Goal: Find specific page/section: Find specific page/section

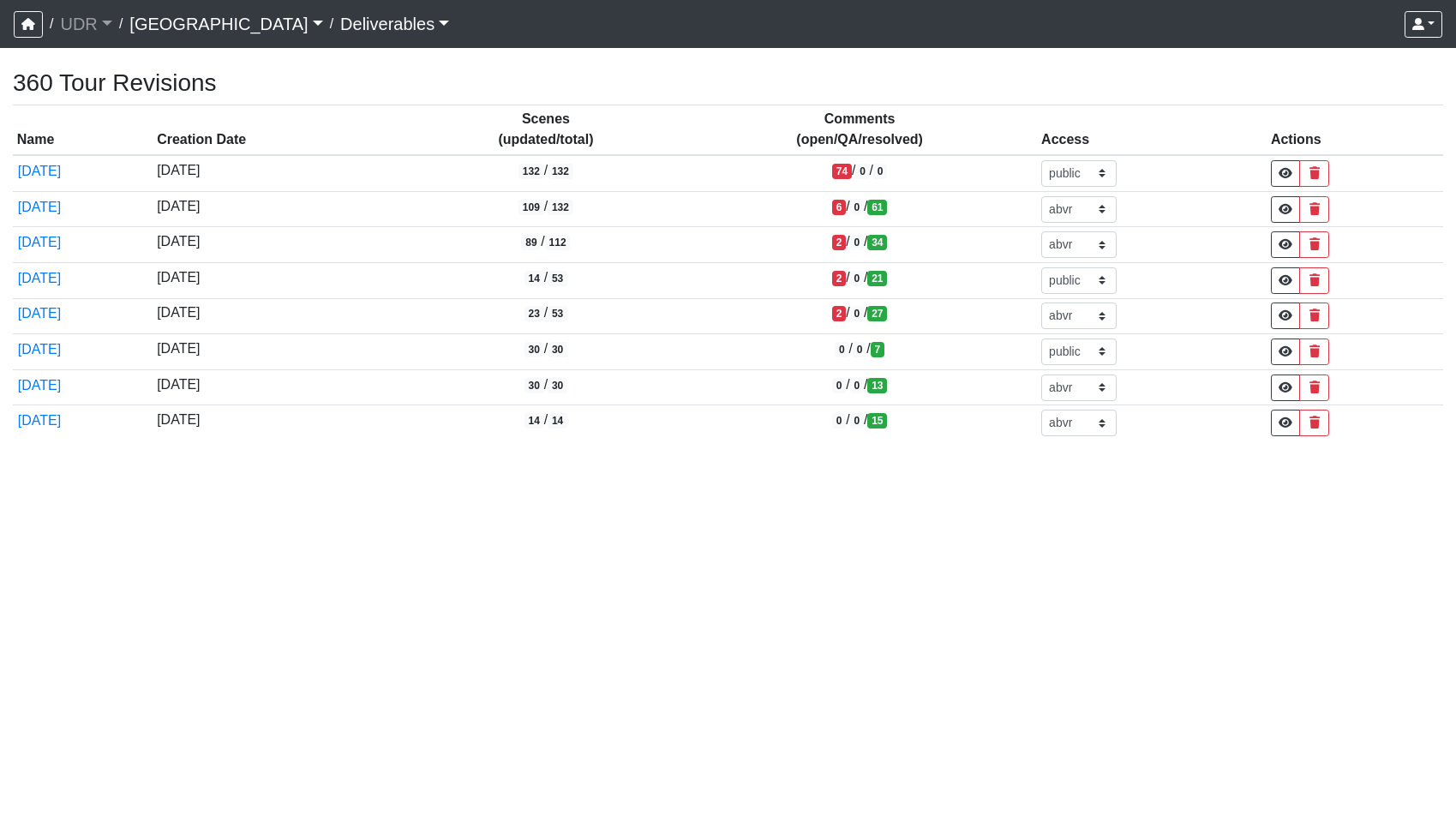
select select "public"
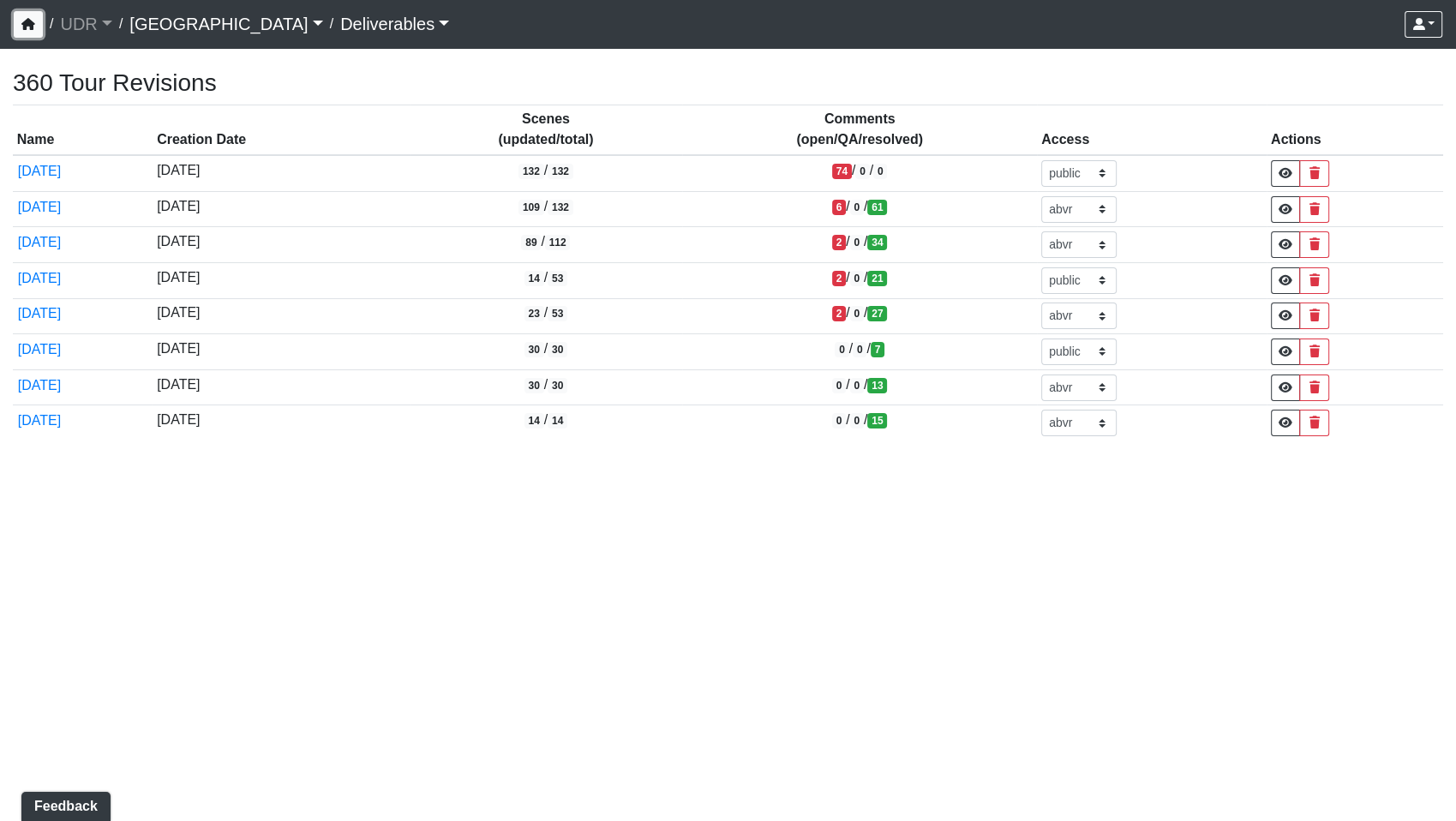
click at [24, 19] on icon "button" at bounding box center [28, 23] width 14 height 12
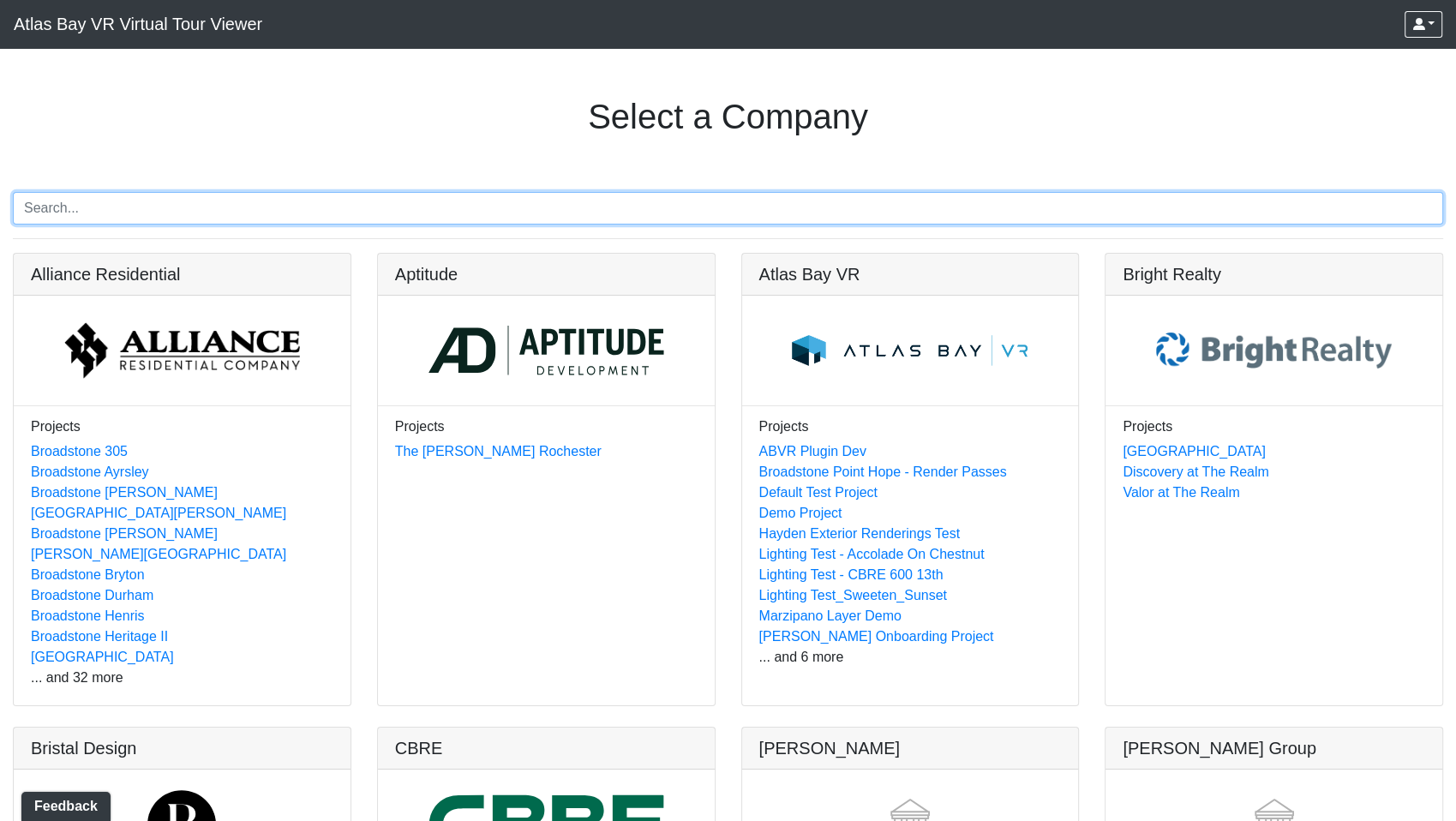
click at [143, 216] on input "Search" at bounding box center [728, 208] width 1431 height 33
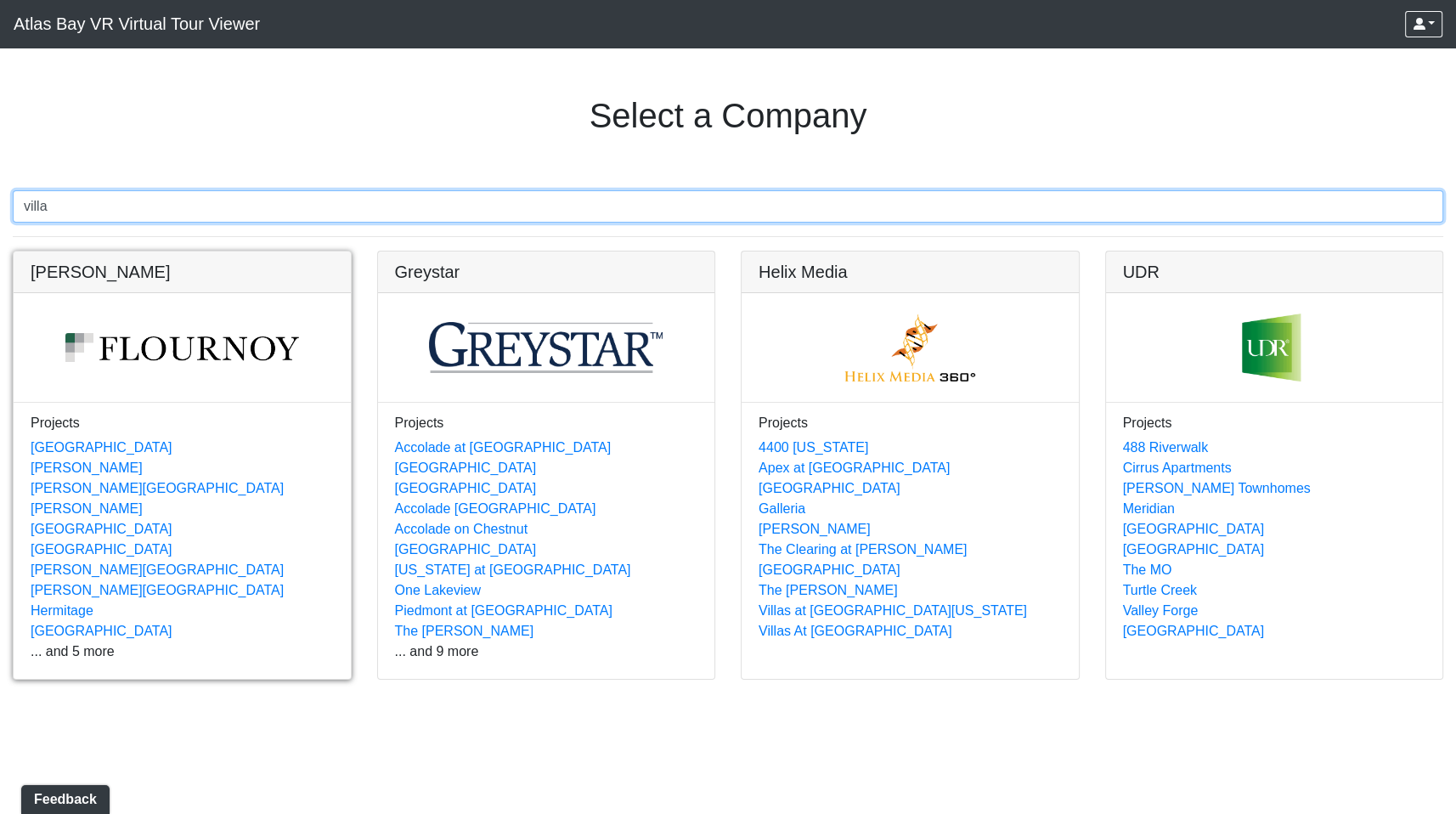
type input "villa"
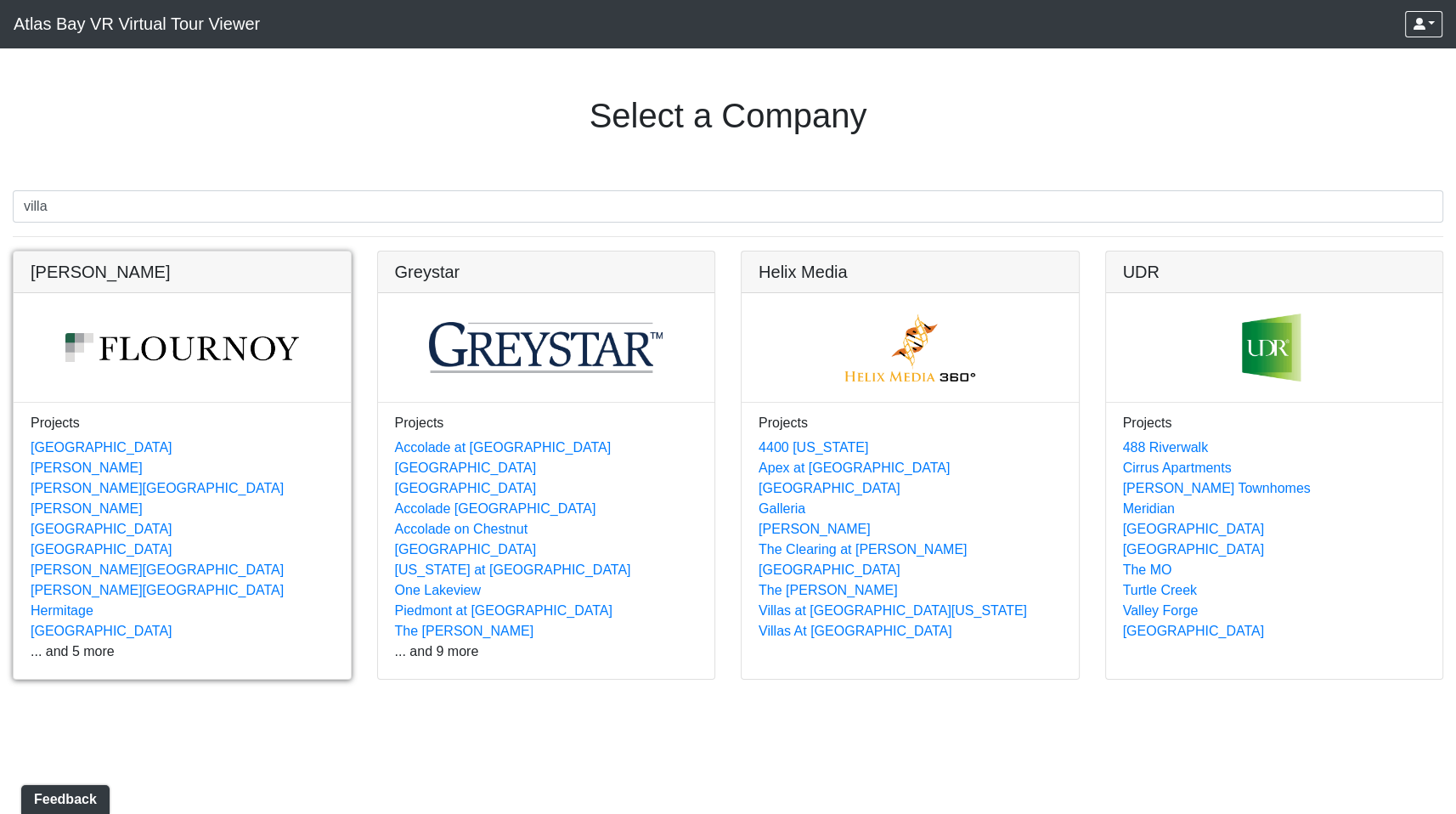
click at [90, 252] on link at bounding box center [182, 252] width 337 height 0
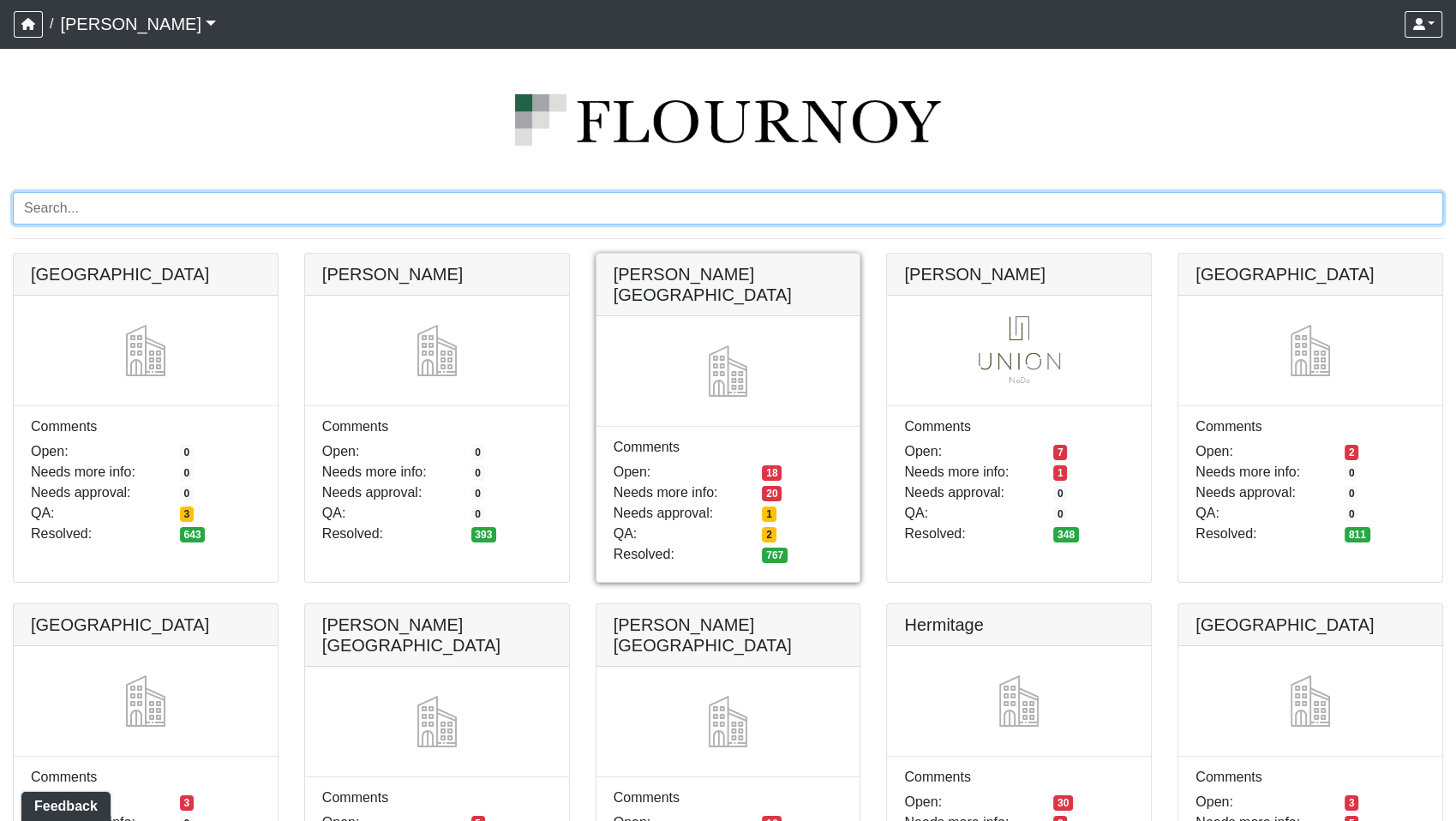
scroll to position [420, 0]
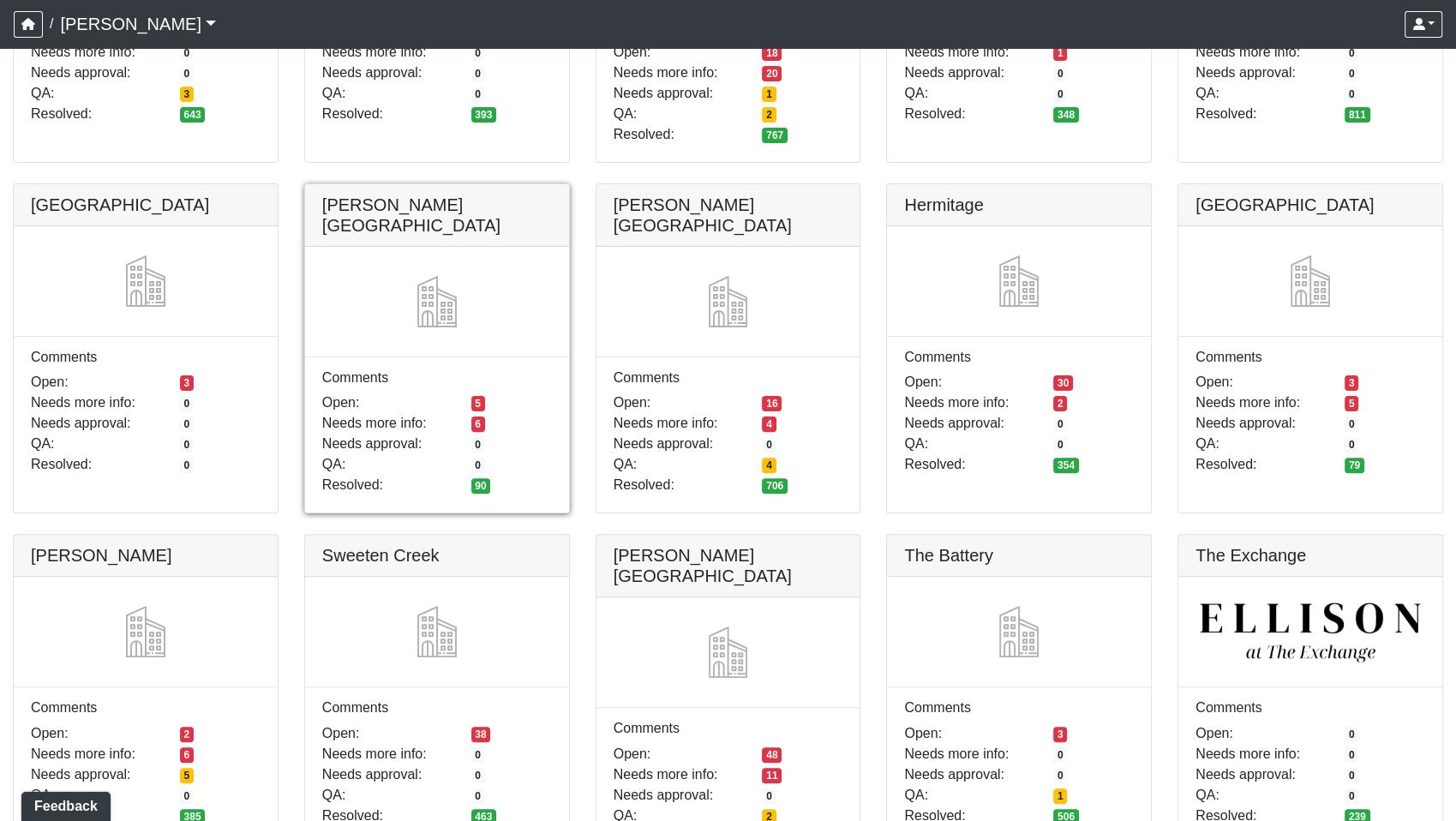
click at [494, 185] on link at bounding box center [437, 185] width 264 height 0
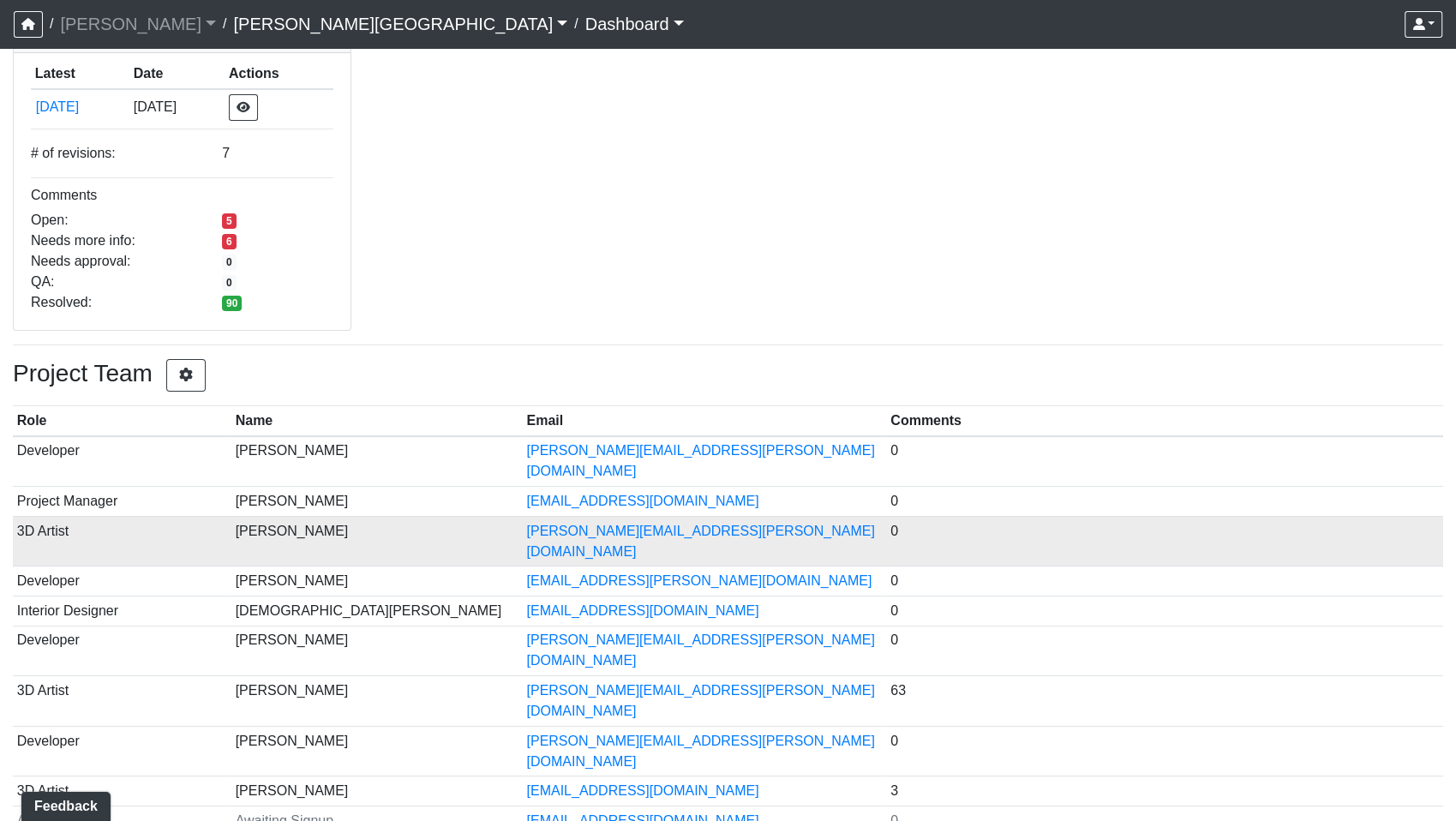
scroll to position [139, 0]
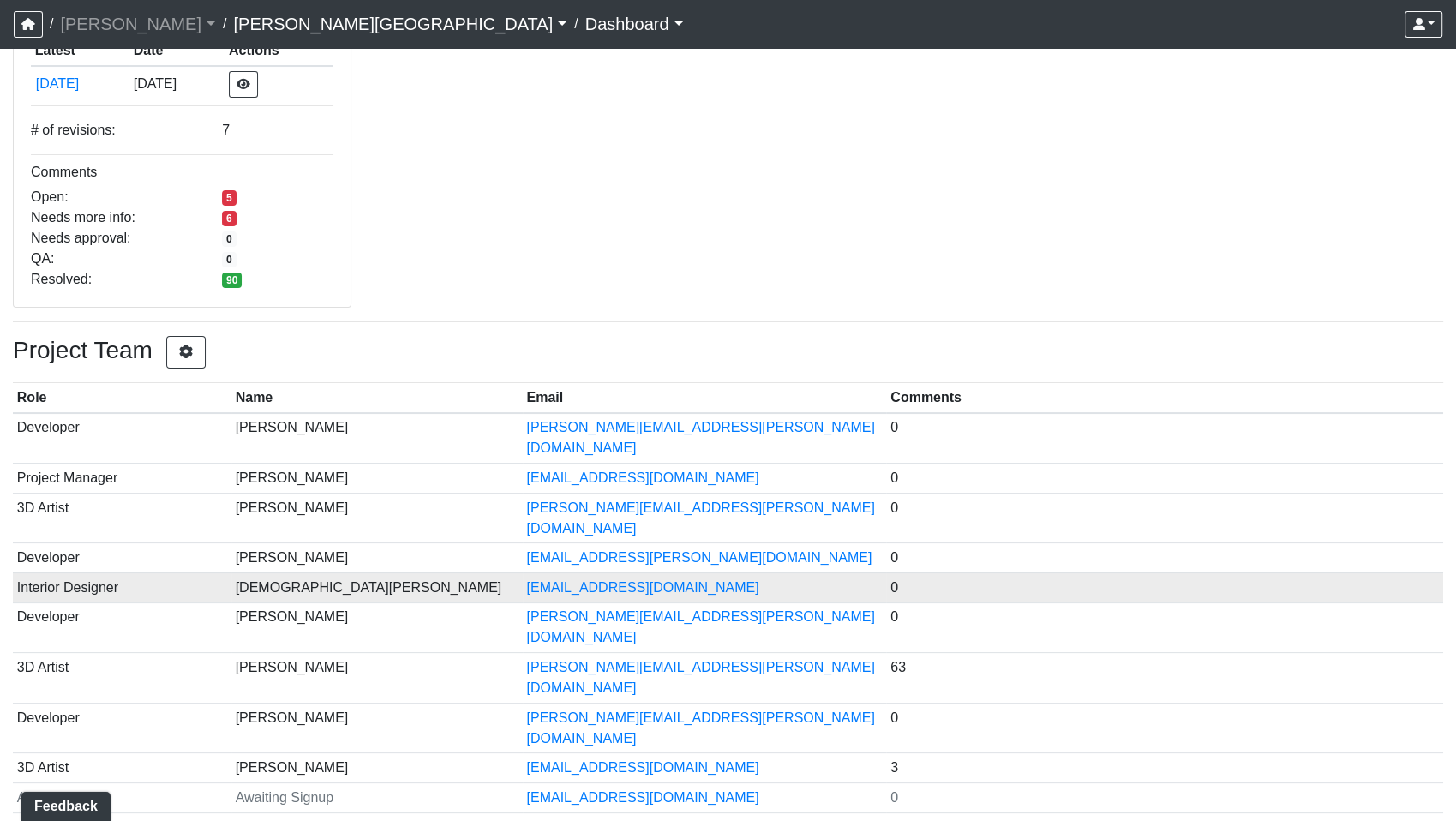
click at [76, 573] on td "Interior Designer" at bounding box center [122, 588] width 218 height 30
click at [285, 573] on td "[DEMOGRAPHIC_DATA][PERSON_NAME]" at bounding box center [377, 588] width 292 height 30
click at [324, 573] on td "[DEMOGRAPHIC_DATA][PERSON_NAME]" at bounding box center [377, 588] width 292 height 30
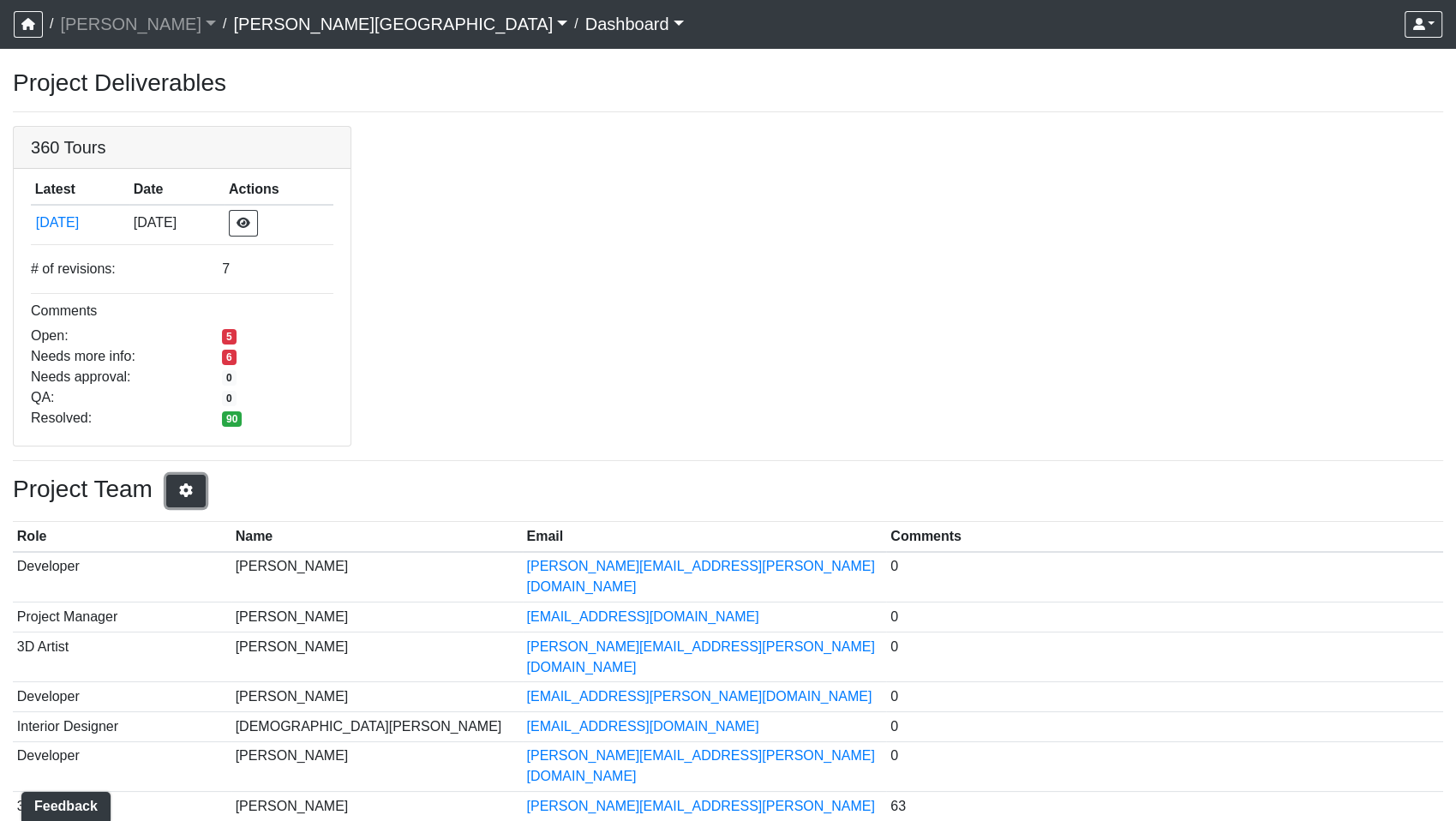
click at [202, 494] on button "button" at bounding box center [186, 490] width 39 height 33
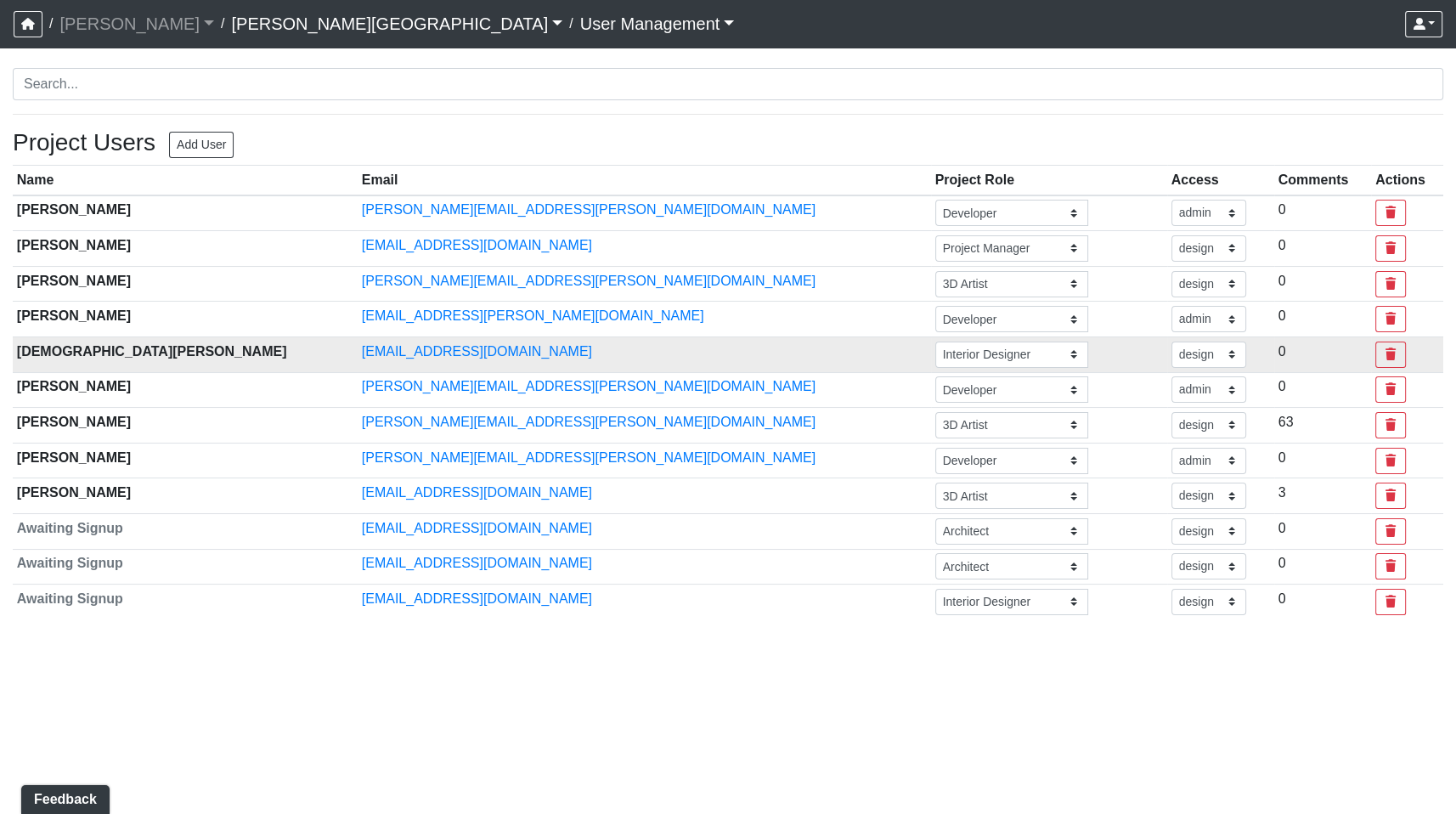
click at [122, 346] on th "kristen holloway" at bounding box center [185, 354] width 345 height 35
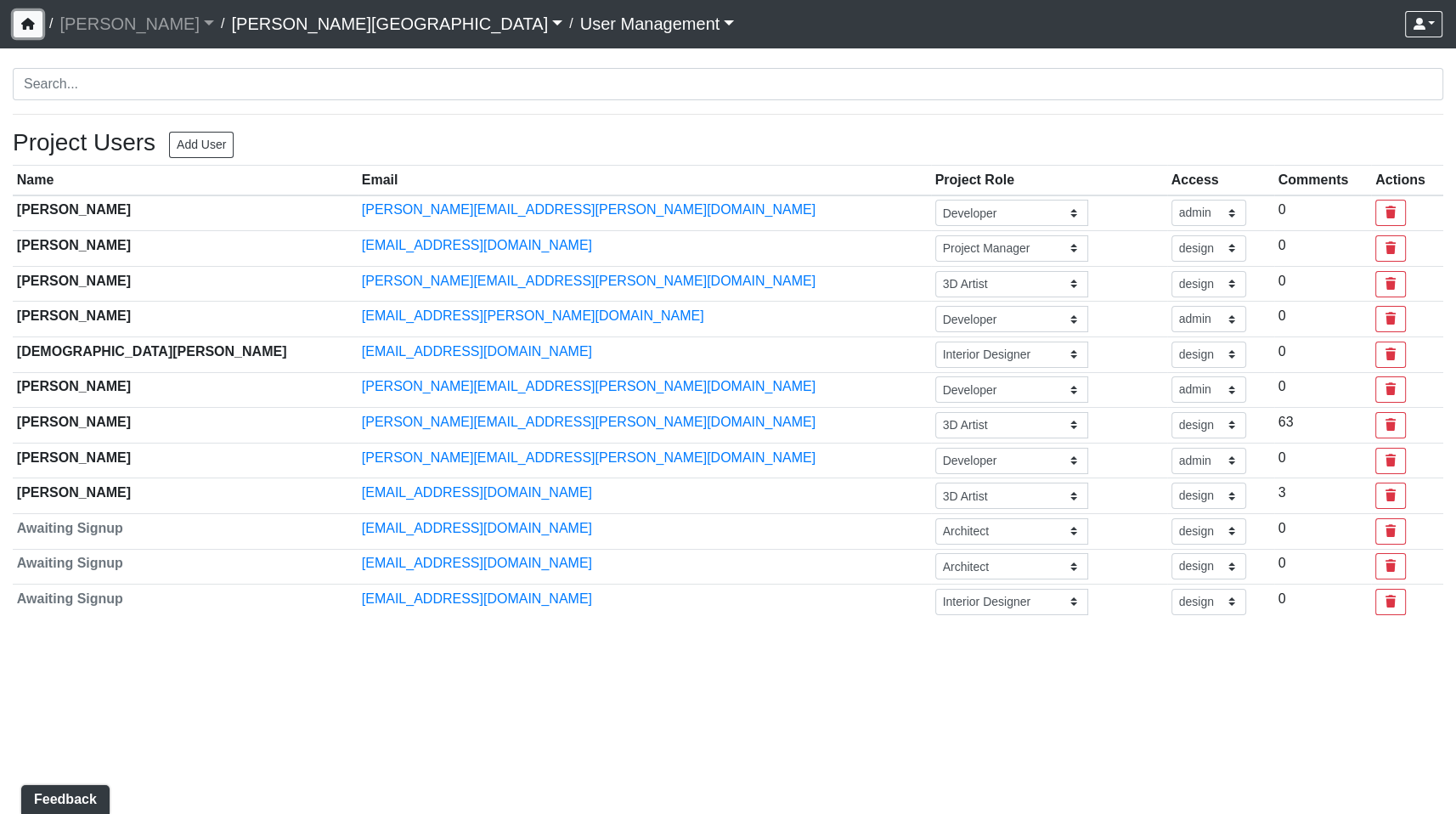
click at [29, 22] on icon "button" at bounding box center [28, 23] width 14 height 12
